Goal: Information Seeking & Learning: Learn about a topic

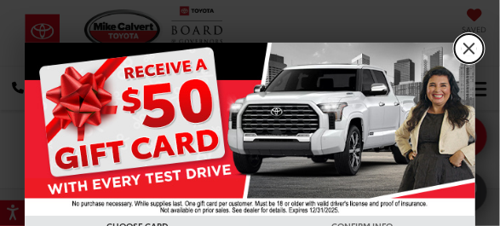
click at [459, 44] on link "X" at bounding box center [469, 48] width 29 height 29
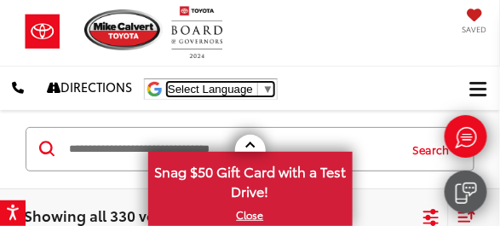
click at [270, 84] on span "▼" at bounding box center [267, 89] width 11 height 13
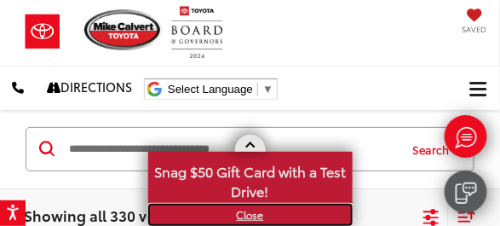
click at [249, 215] on link "X" at bounding box center [250, 214] width 201 height 19
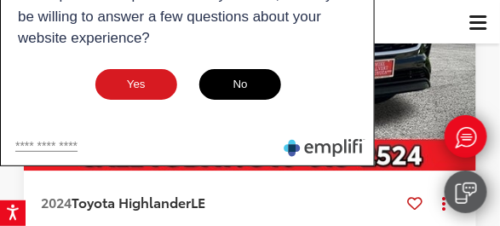
scroll to position [4212, 0]
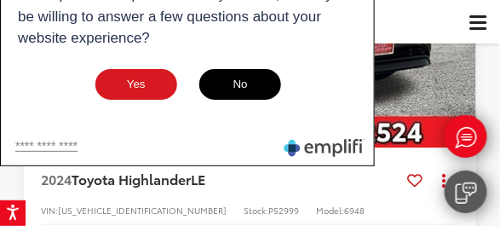
click at [249, 84] on button "No" at bounding box center [240, 84] width 85 height 34
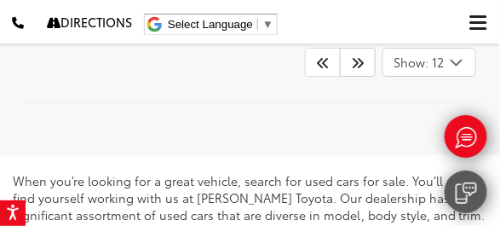
scroll to position [11768, 0]
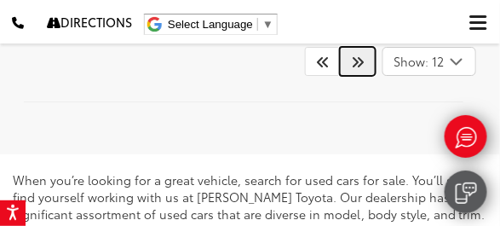
click at [357, 68] on icon "Next" at bounding box center [358, 61] width 14 height 14
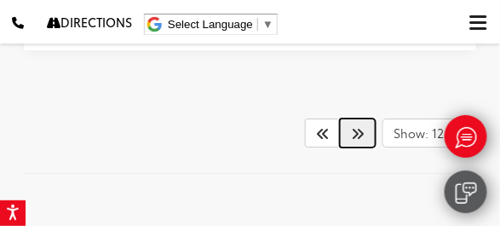
scroll to position [11755, 0]
click at [354, 124] on icon "Next" at bounding box center [358, 131] width 14 height 14
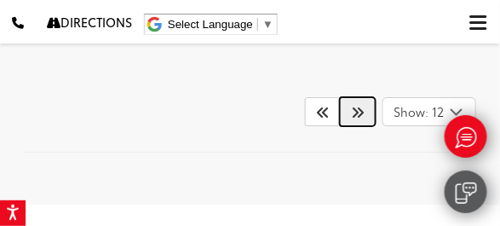
scroll to position [11769, 0]
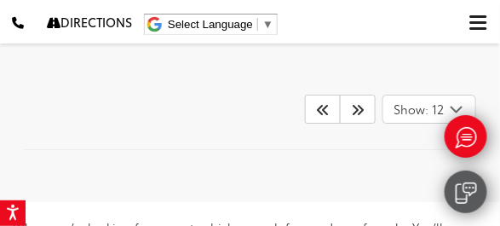
click at [455, 99] on icon "Select number of vehicles per page" at bounding box center [456, 109] width 20 height 21
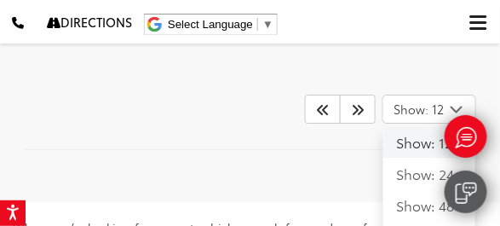
click at [455, 99] on icon "Select number of vehicles per page" at bounding box center [456, 109] width 20 height 21
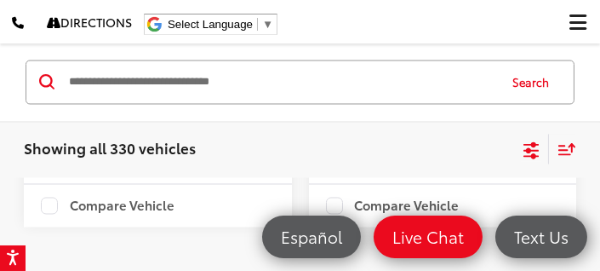
scroll to position [5311, 0]
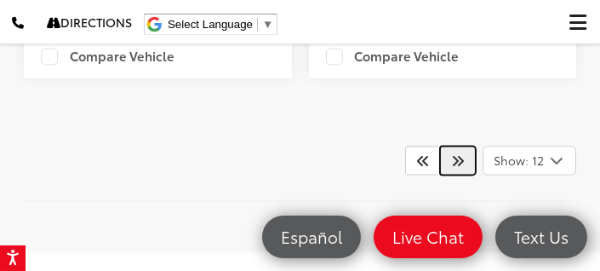
click at [457, 153] on icon "Next" at bounding box center [458, 160] width 14 height 14
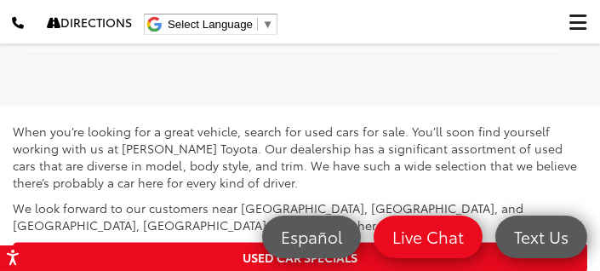
scroll to position [5457, 0]
